Goal: Task Accomplishment & Management: Manage account settings

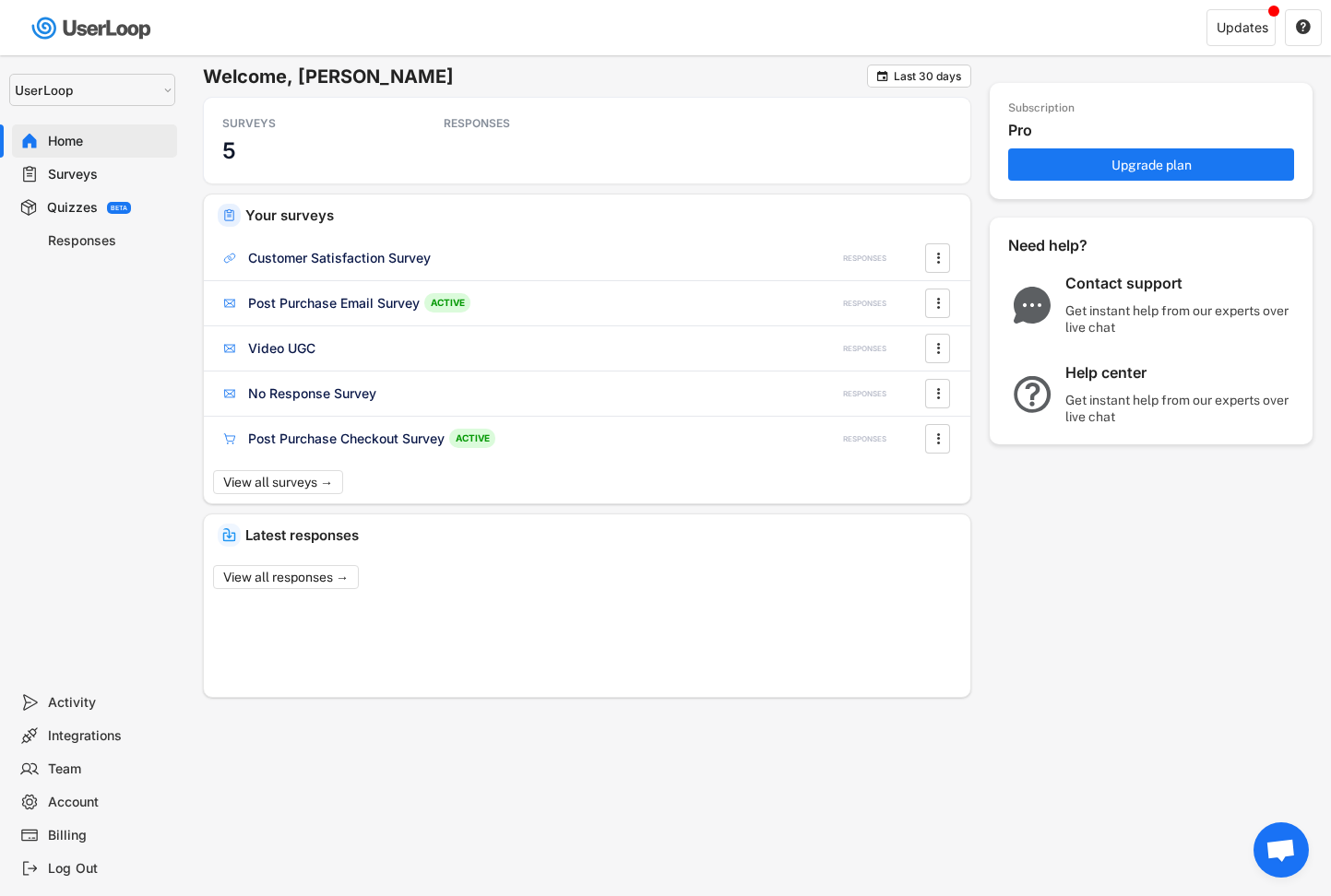
select select ""1348695171700984260__LOOKUP__1654705041975x127494467392634880""
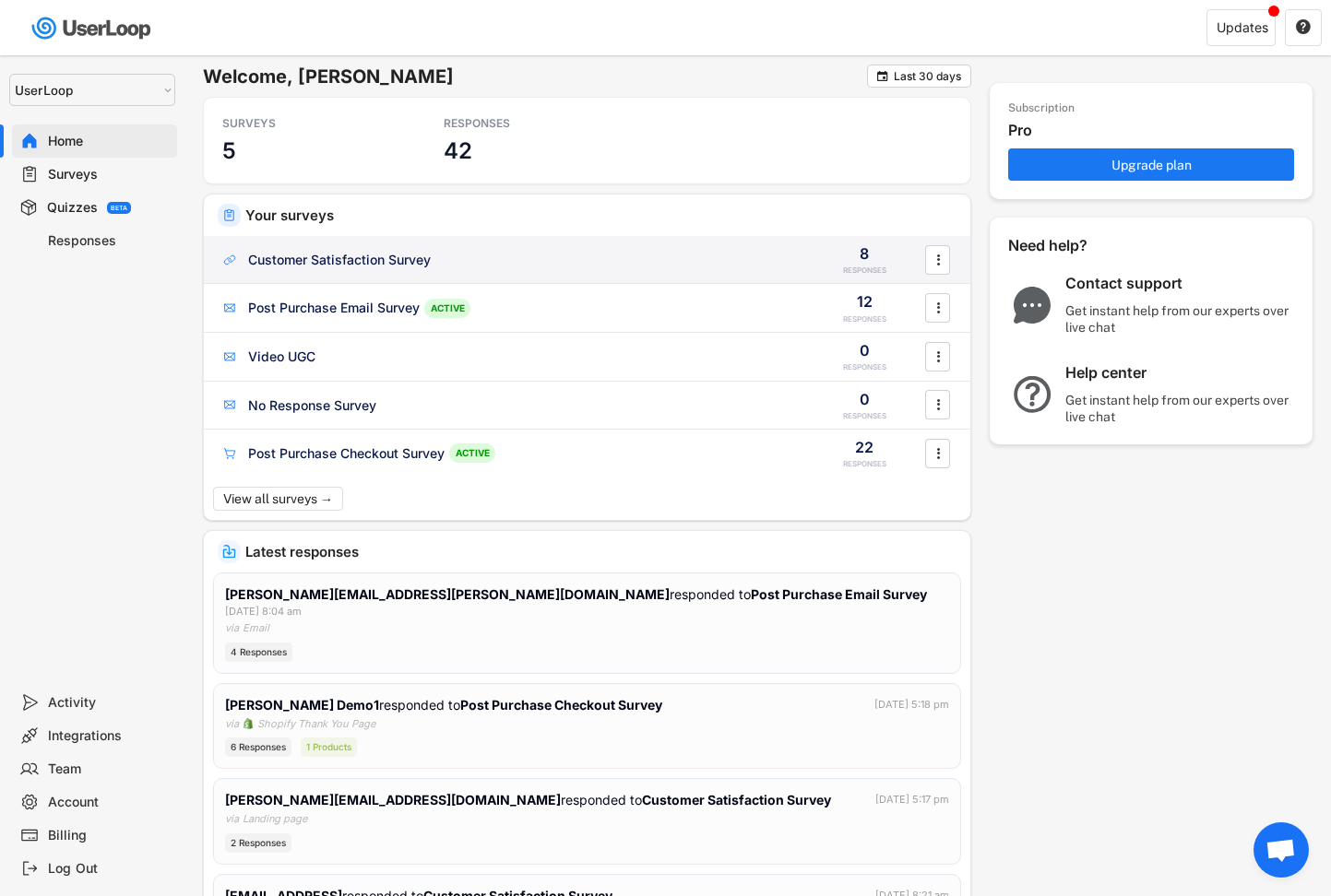
click at [293, 267] on div "Customer Satisfaction Survey" at bounding box center [339, 259] width 182 height 19
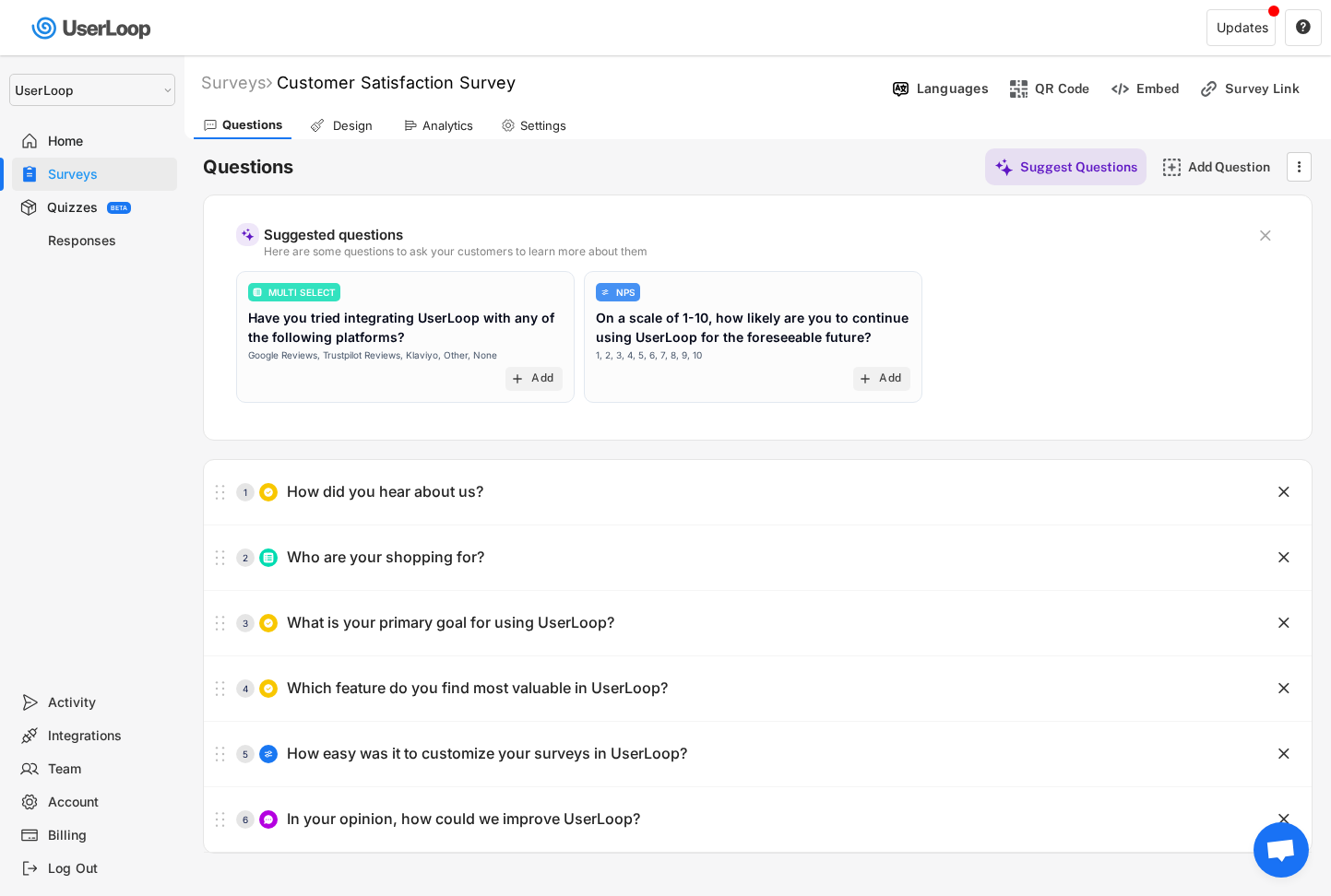
click at [535, 126] on div "Settings" at bounding box center [543, 126] width 46 height 16
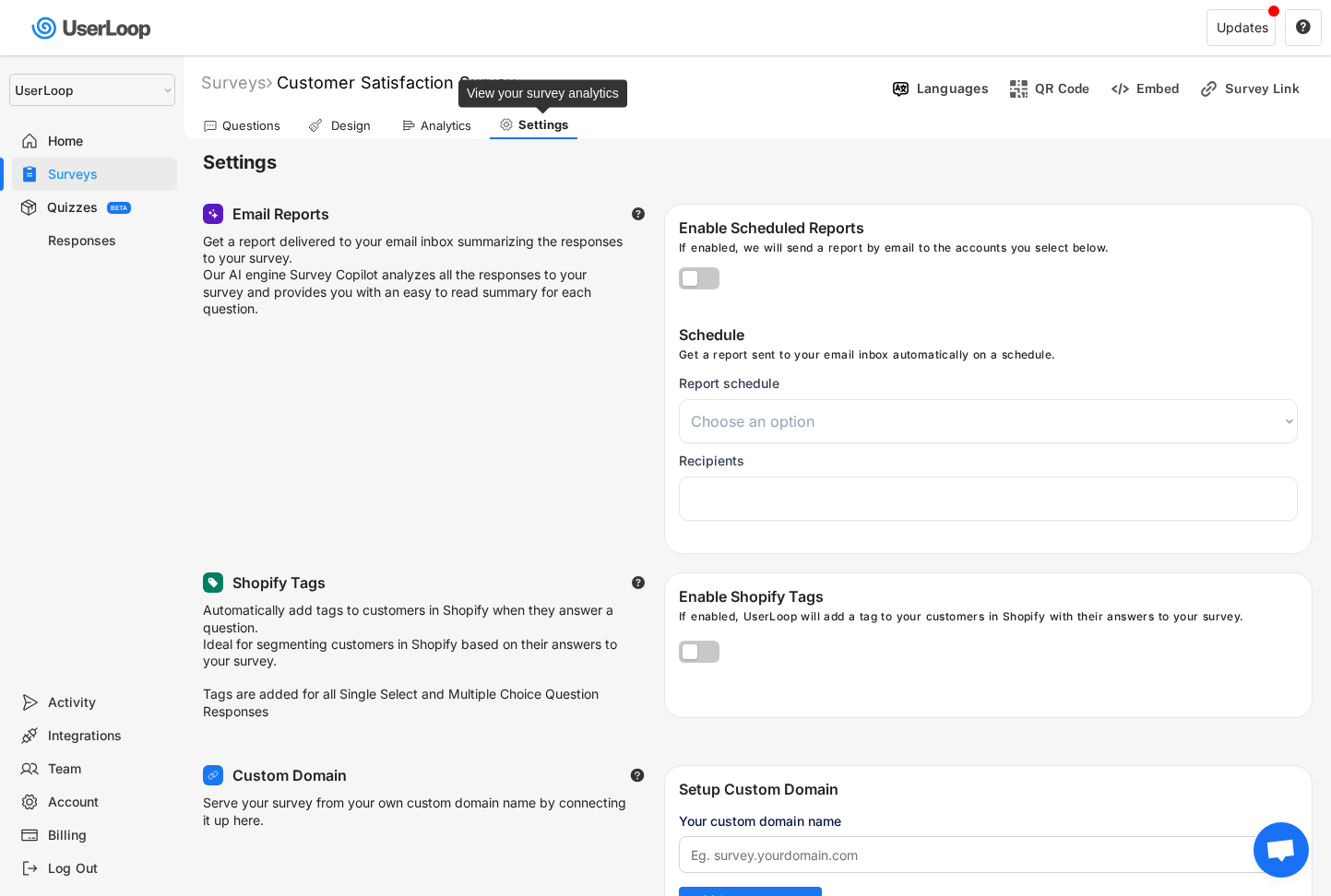
select select
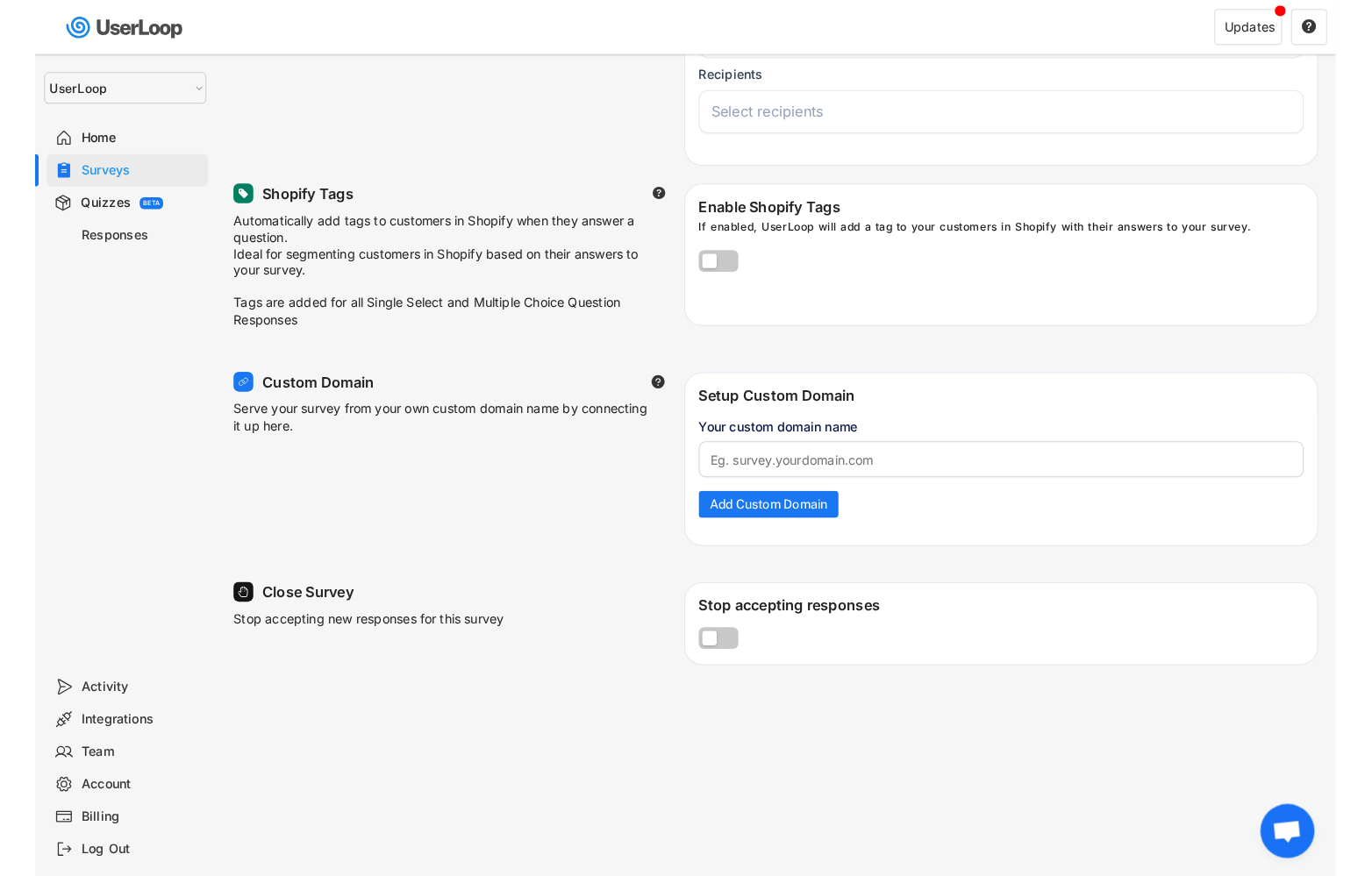
scroll to position [415, 0]
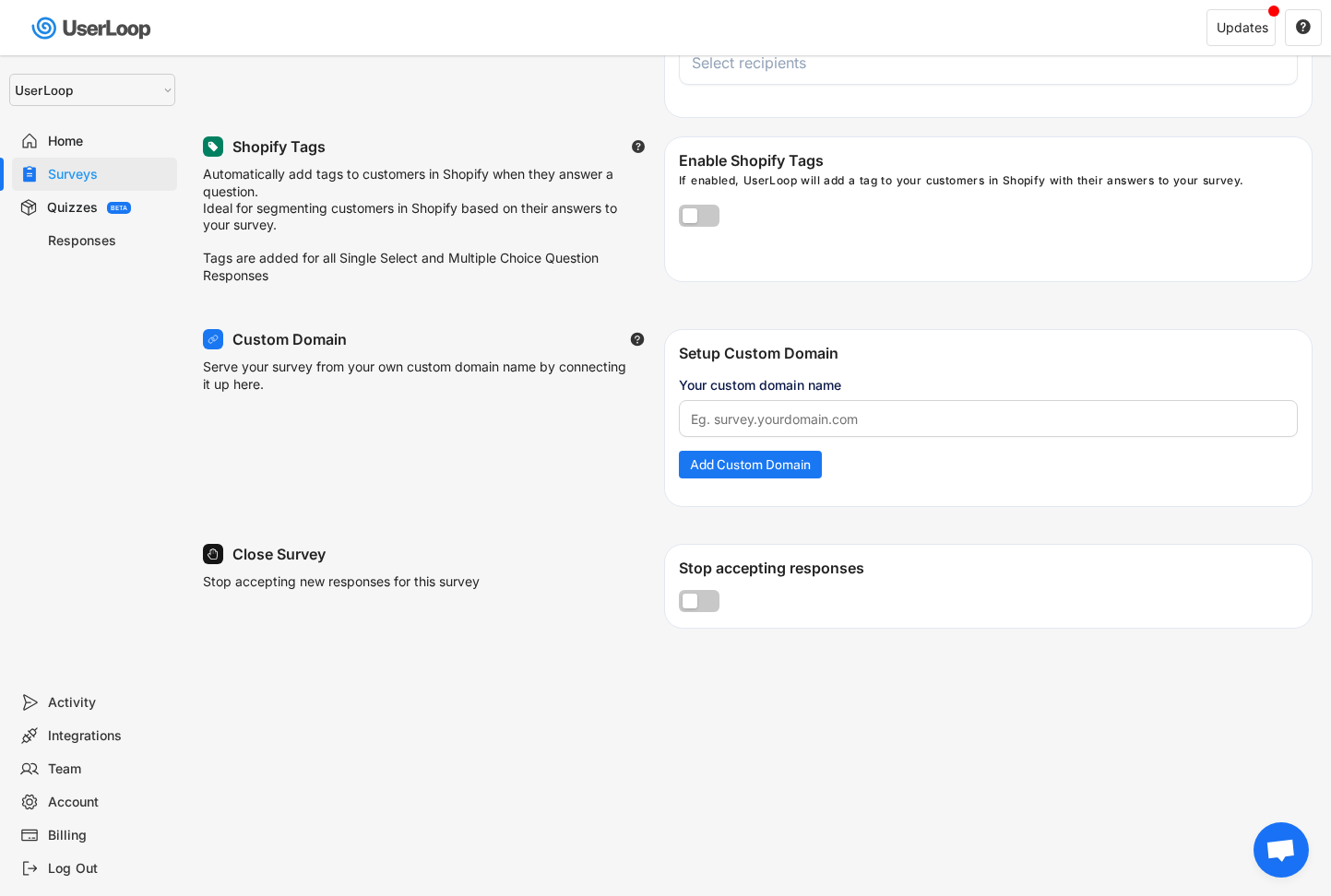
click at [756, 406] on div "Your custom domain name" at bounding box center [988, 406] width 619 height 62
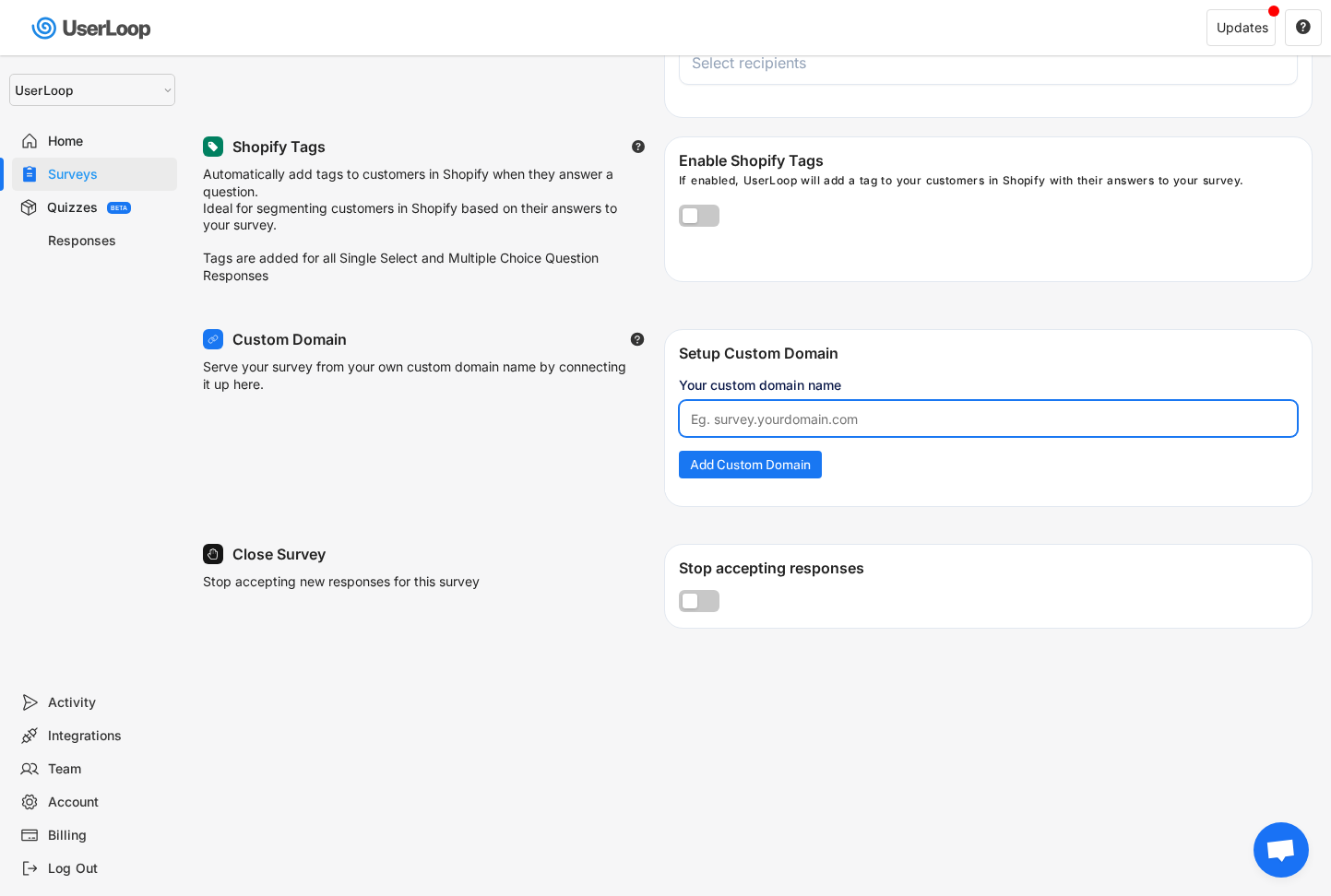
click at [756, 424] on input "input" at bounding box center [988, 418] width 619 height 36
type input "[DOMAIN_NAME]"
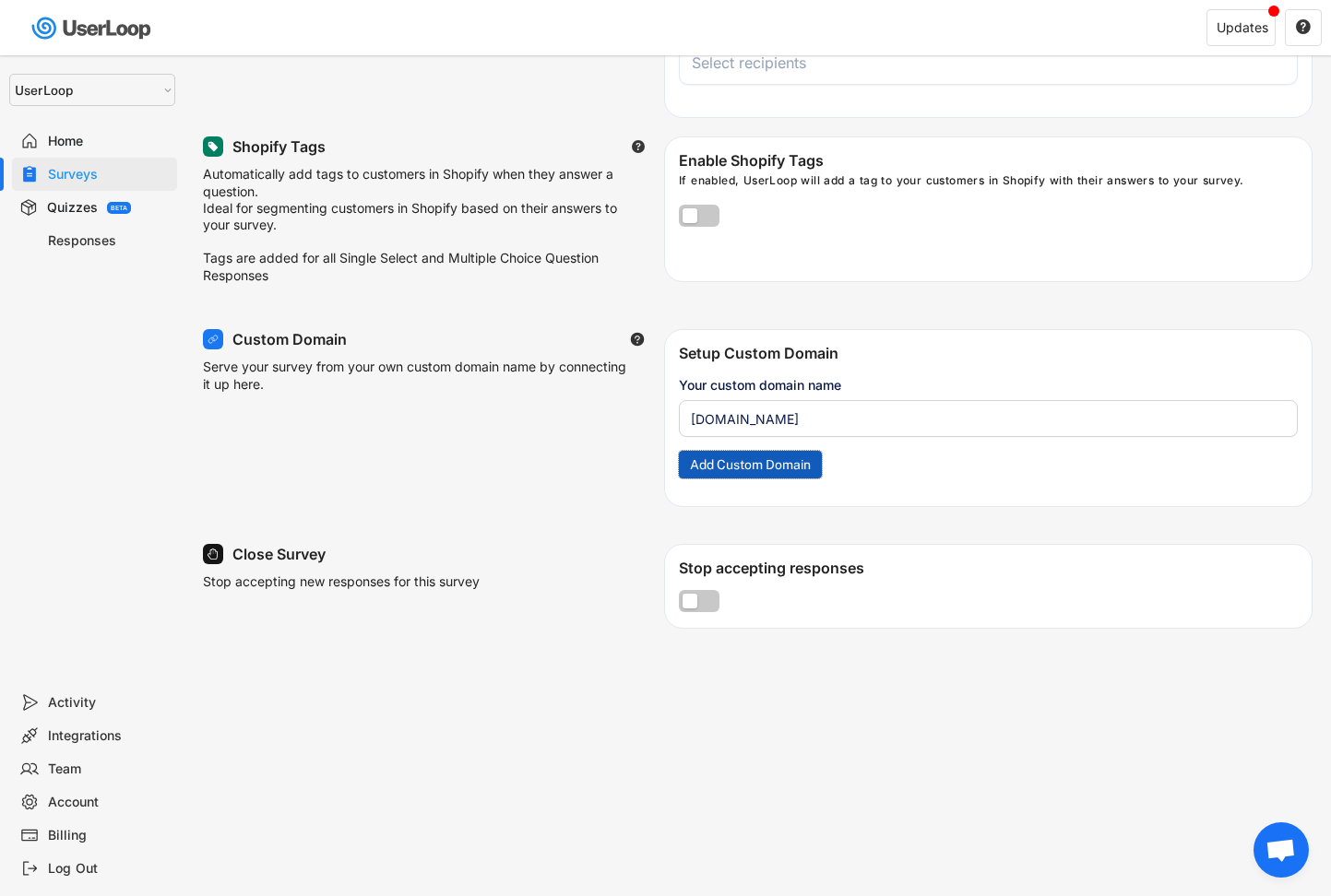
click at [772, 466] on button "Add Custom Domain" at bounding box center [749, 464] width 143 height 28
select select
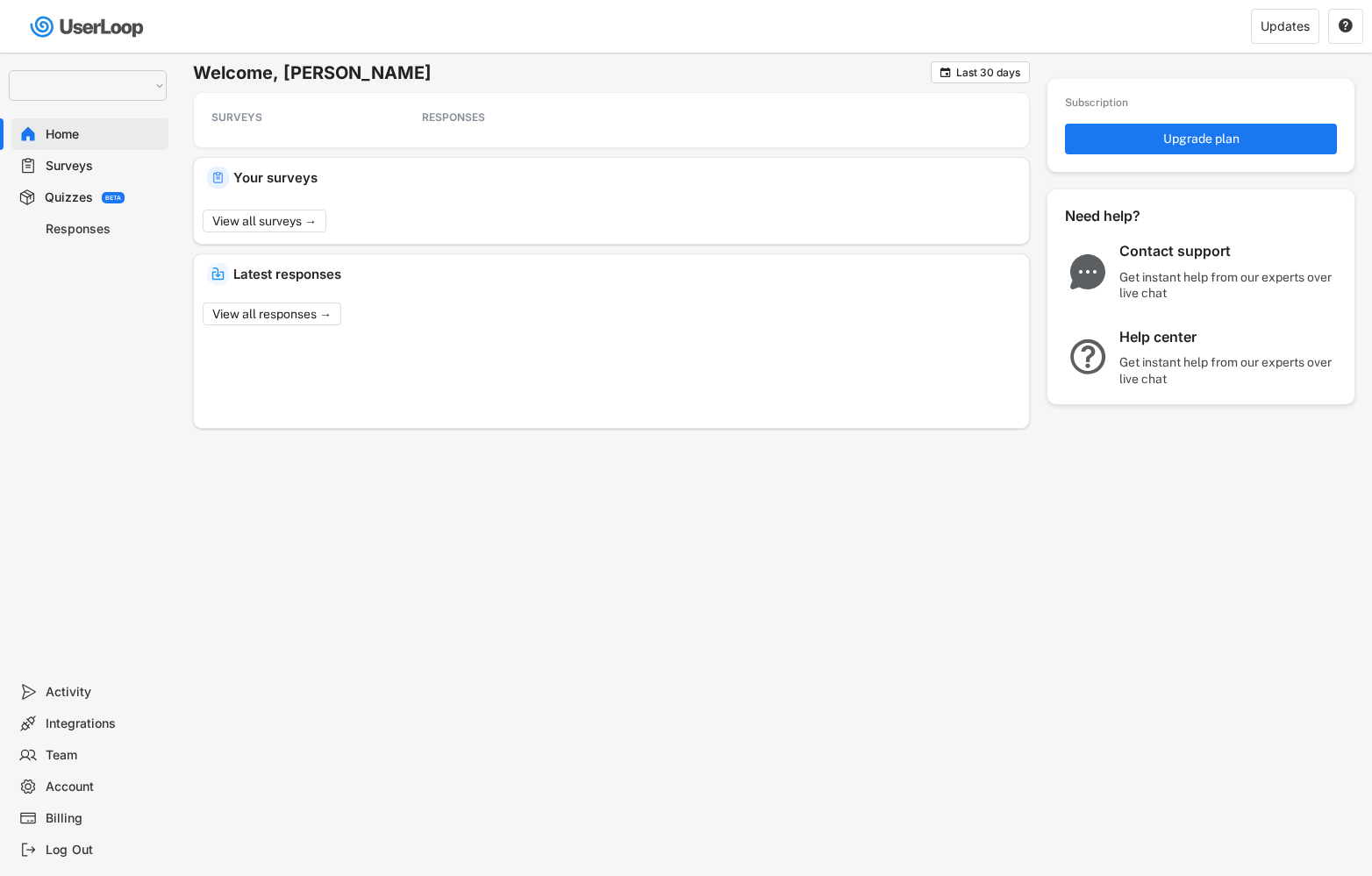
select select ""1348695171700984260__LOOKUP__1654705041975x127494467392634880""
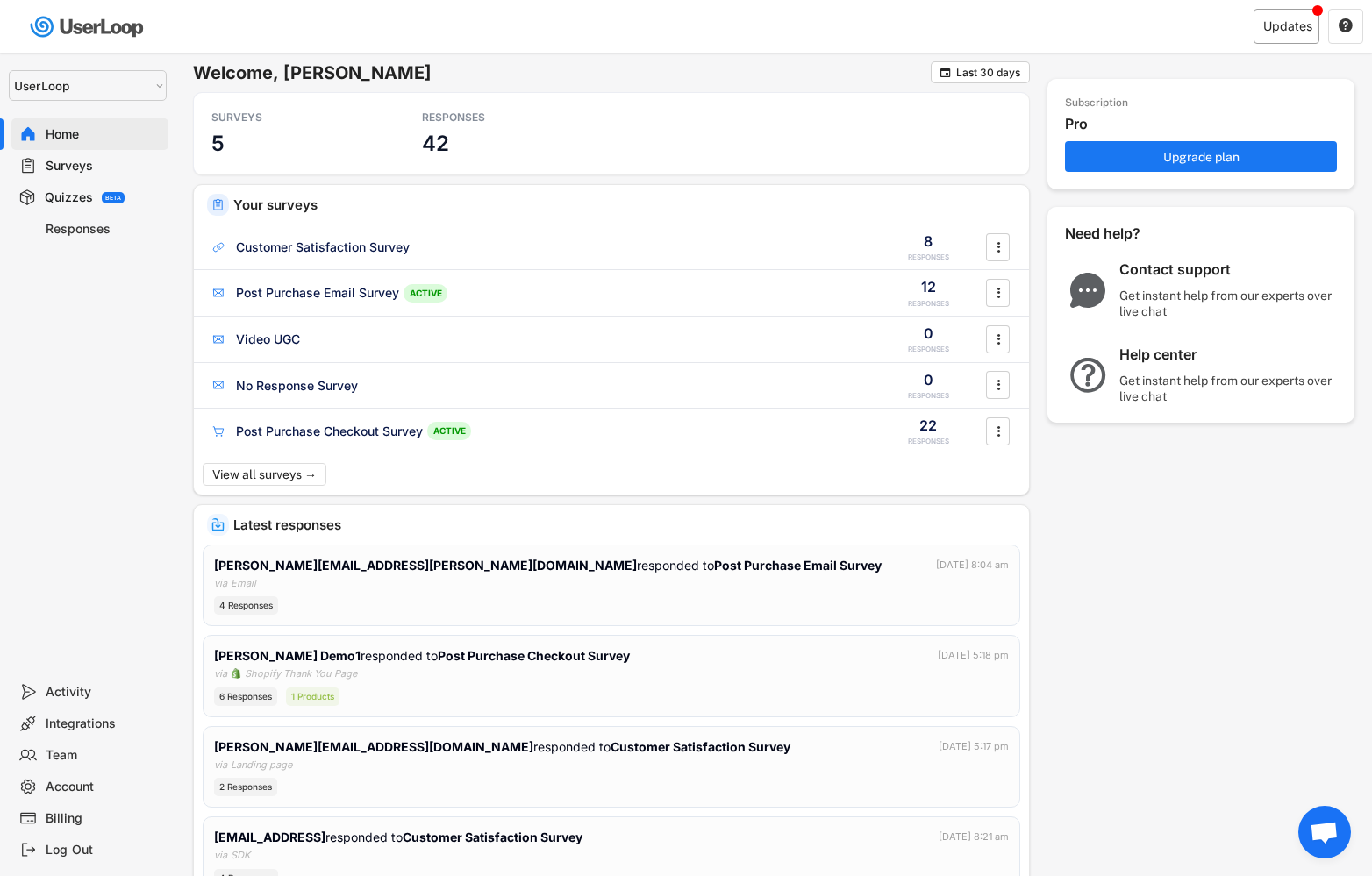
click at [1297, 18] on div "Updates" at bounding box center [1287, 25] width 66 height 35
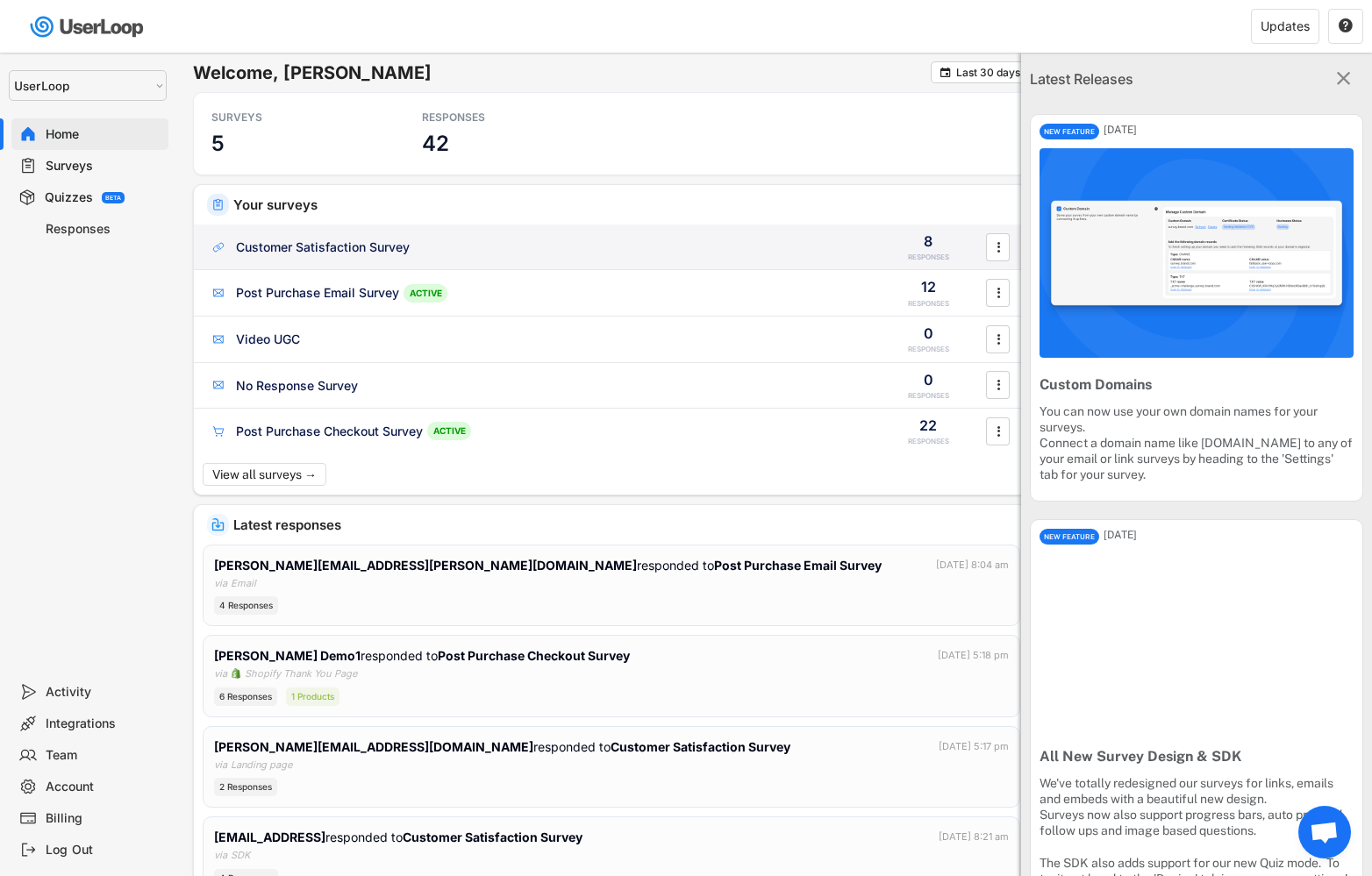
click at [514, 250] on div "Customer Satisfaction Survey" at bounding box center [537, 247] width 656 height 18
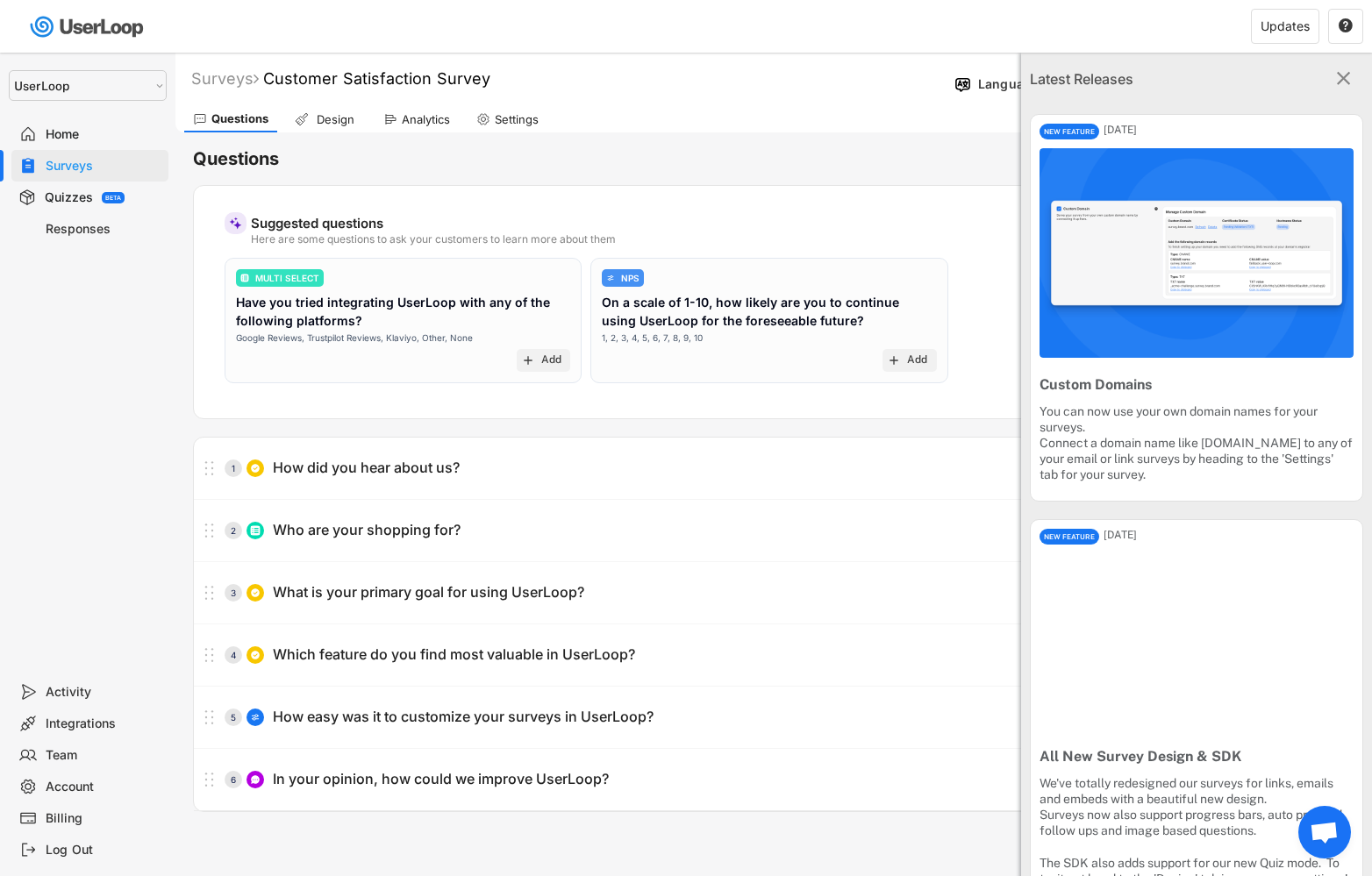
click at [511, 128] on div "Settings" at bounding box center [507, 119] width 80 height 26
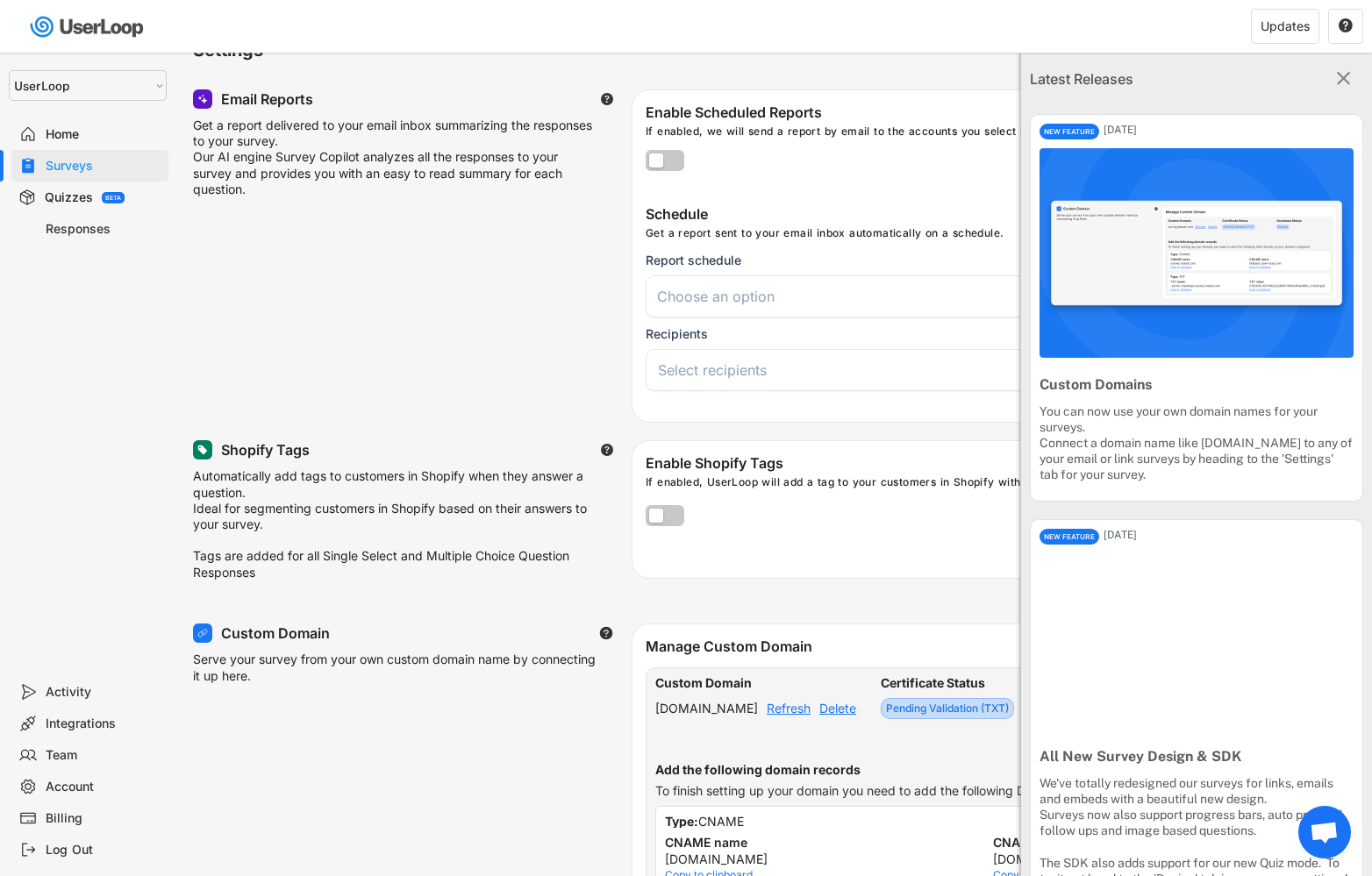
scroll to position [105, 0]
click at [846, 709] on div "Delete" at bounding box center [837, 707] width 37 height 12
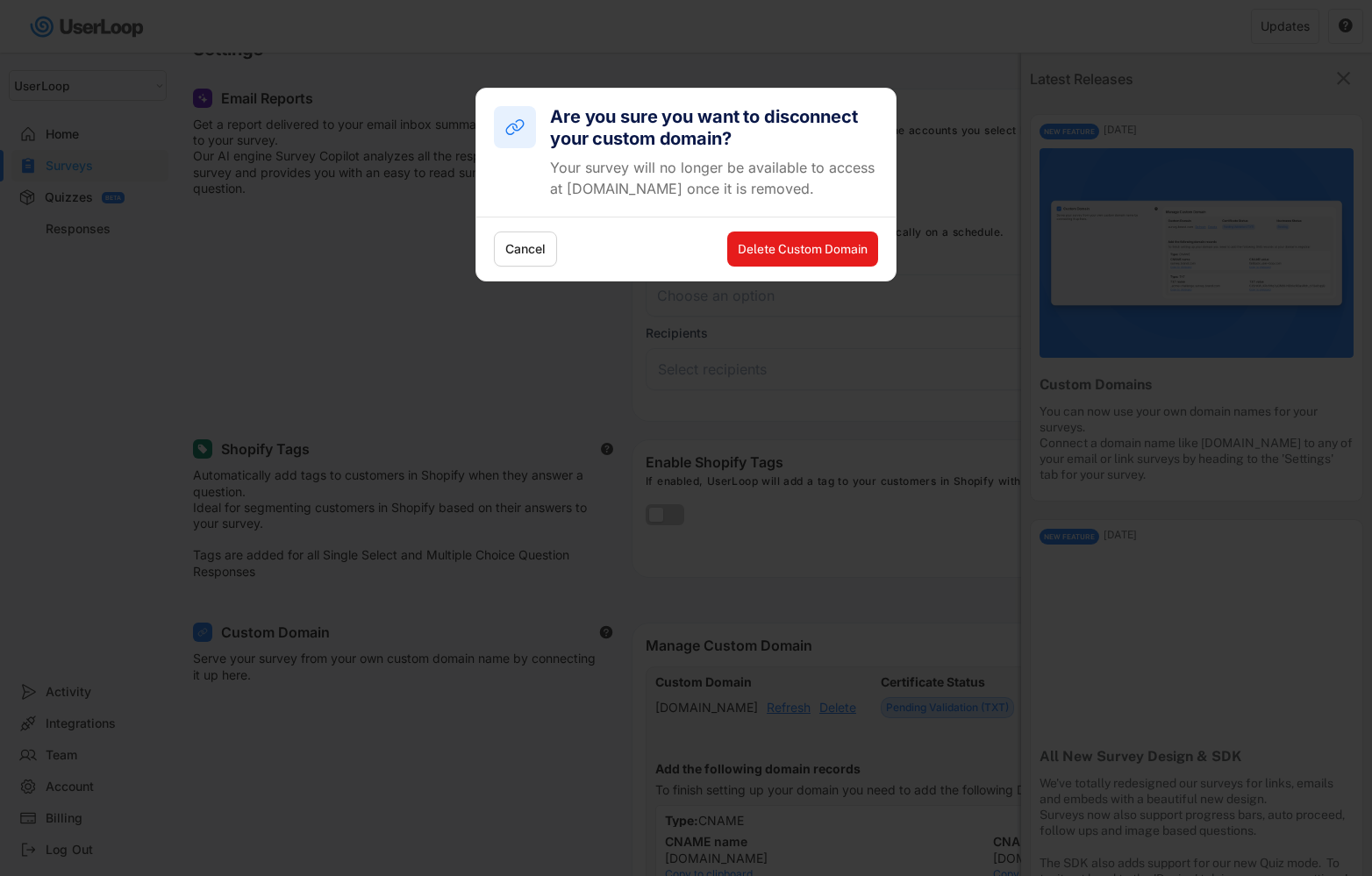
click at [789, 248] on button "Delete Custom Domain" at bounding box center [802, 249] width 151 height 35
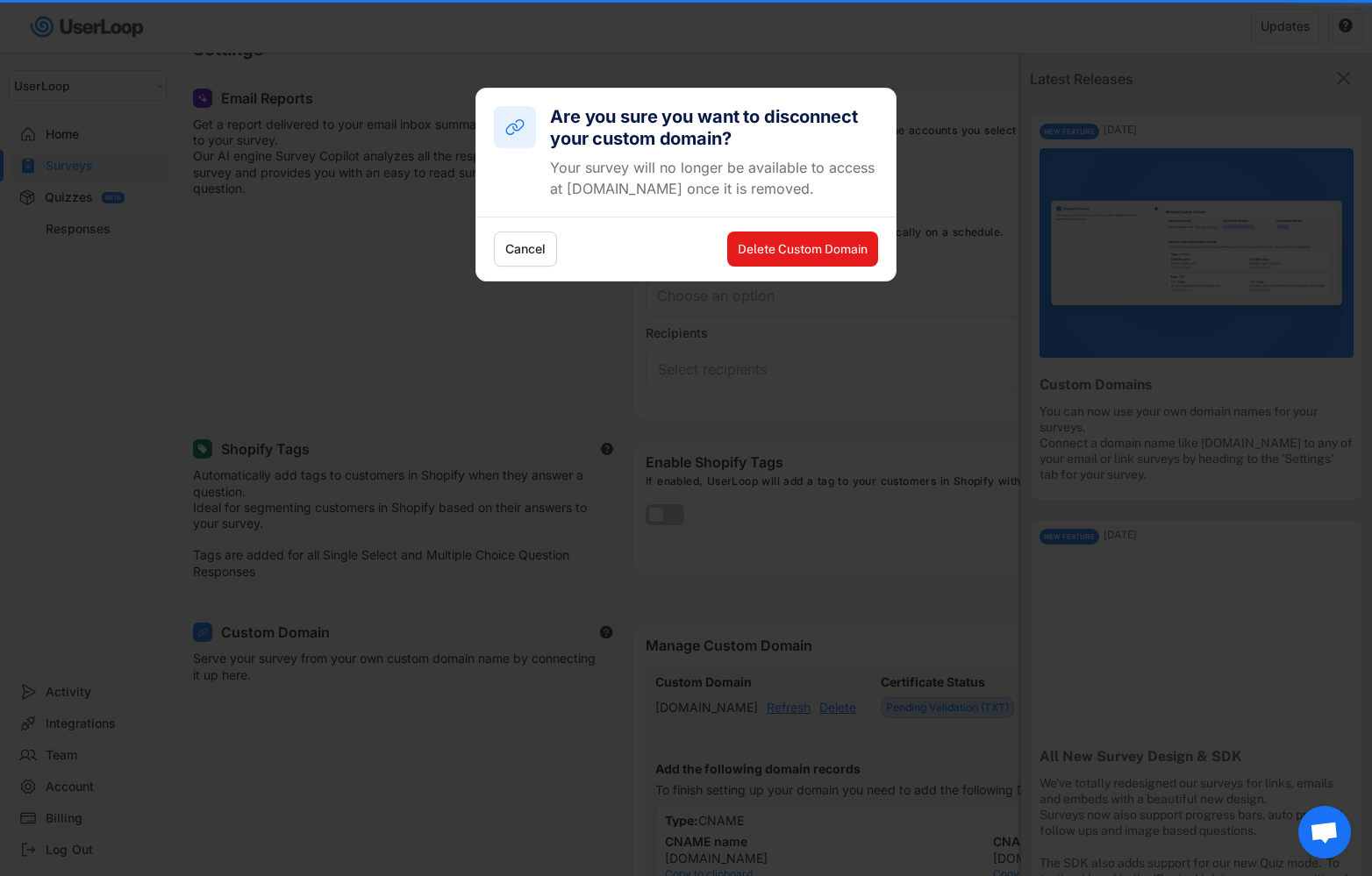
select select
